Goal: Navigation & Orientation: Find specific page/section

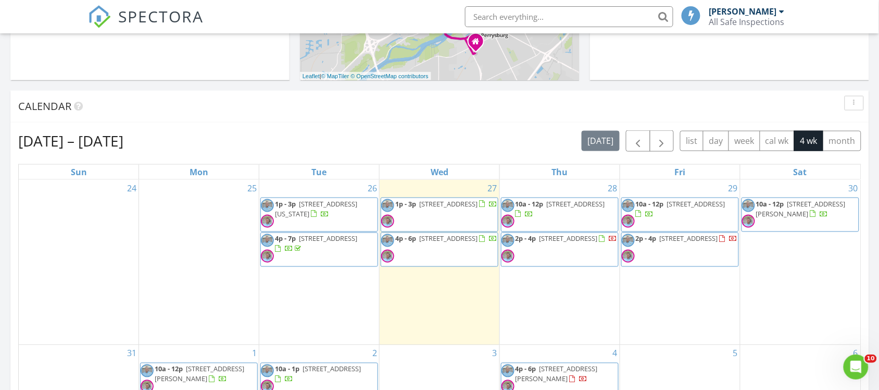
scroll to position [391, 0]
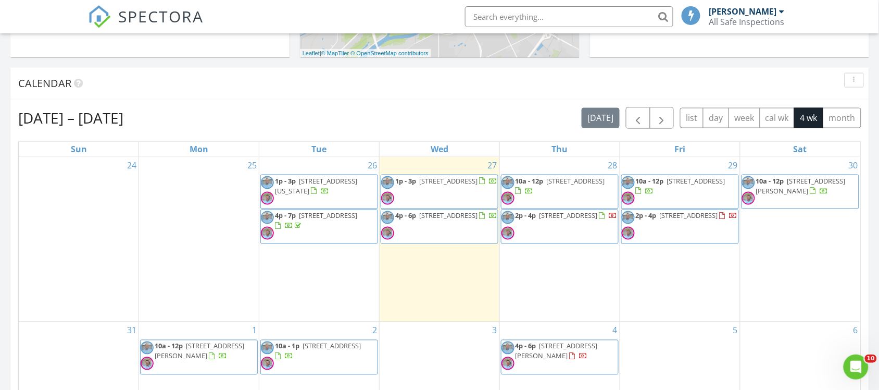
click at [436, 185] on span "715 S Holland Sylvania Rd Lot 88 , Toledo 43615" at bounding box center [448, 180] width 58 height 9
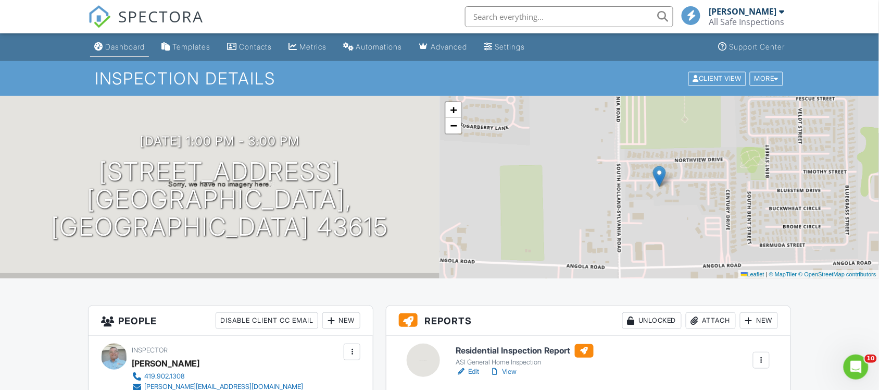
click at [138, 48] on div "Dashboard" at bounding box center [125, 46] width 40 height 9
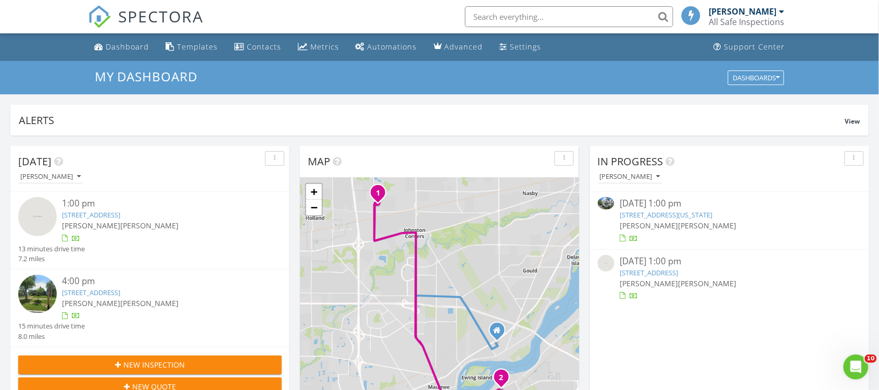
click at [639, 220] on span "[PERSON_NAME]" at bounding box center [649, 225] width 58 height 10
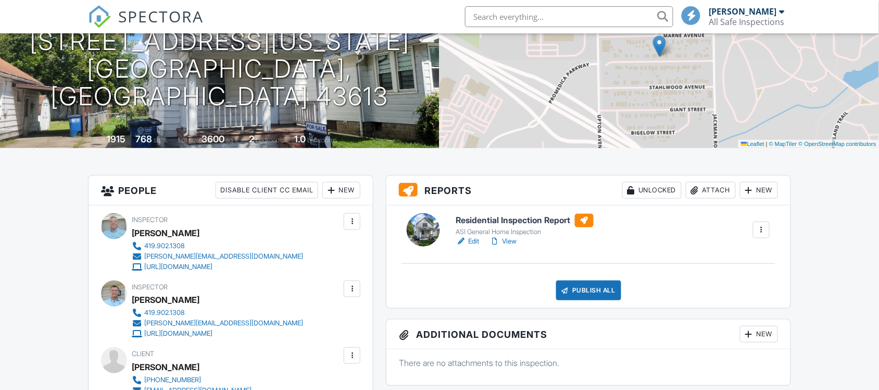
click at [492, 222] on h6 "Residential Inspection Report" at bounding box center [525, 221] width 138 height 14
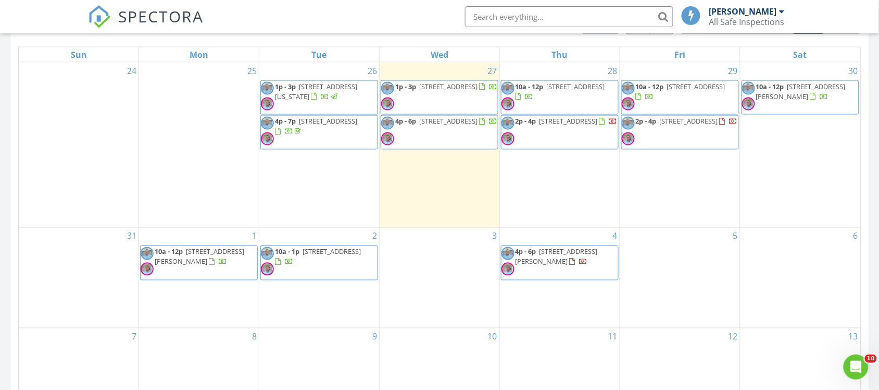
scroll to position [456, 0]
